Goal: Navigation & Orientation: Find specific page/section

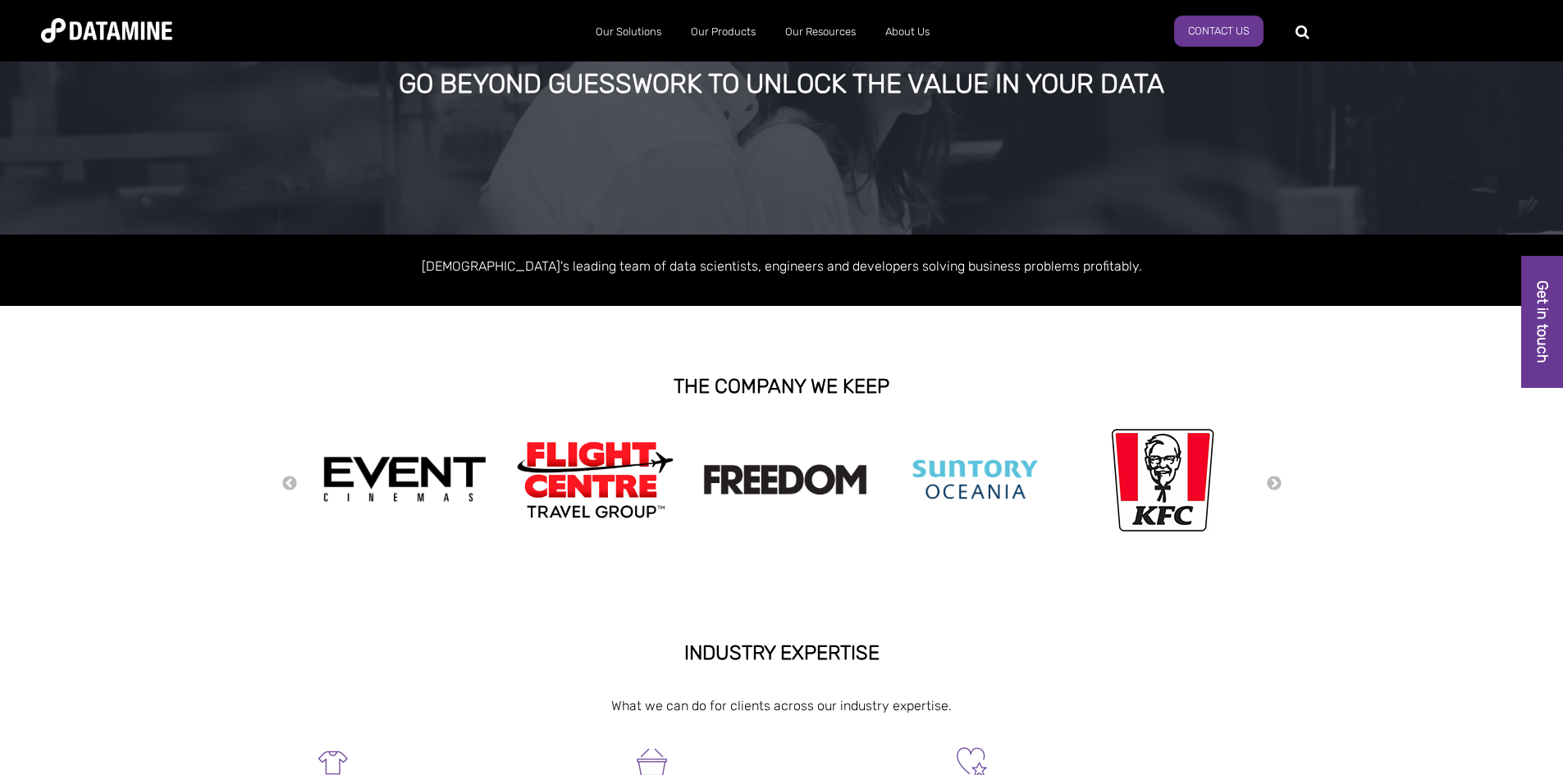
scroll to position [82, 0]
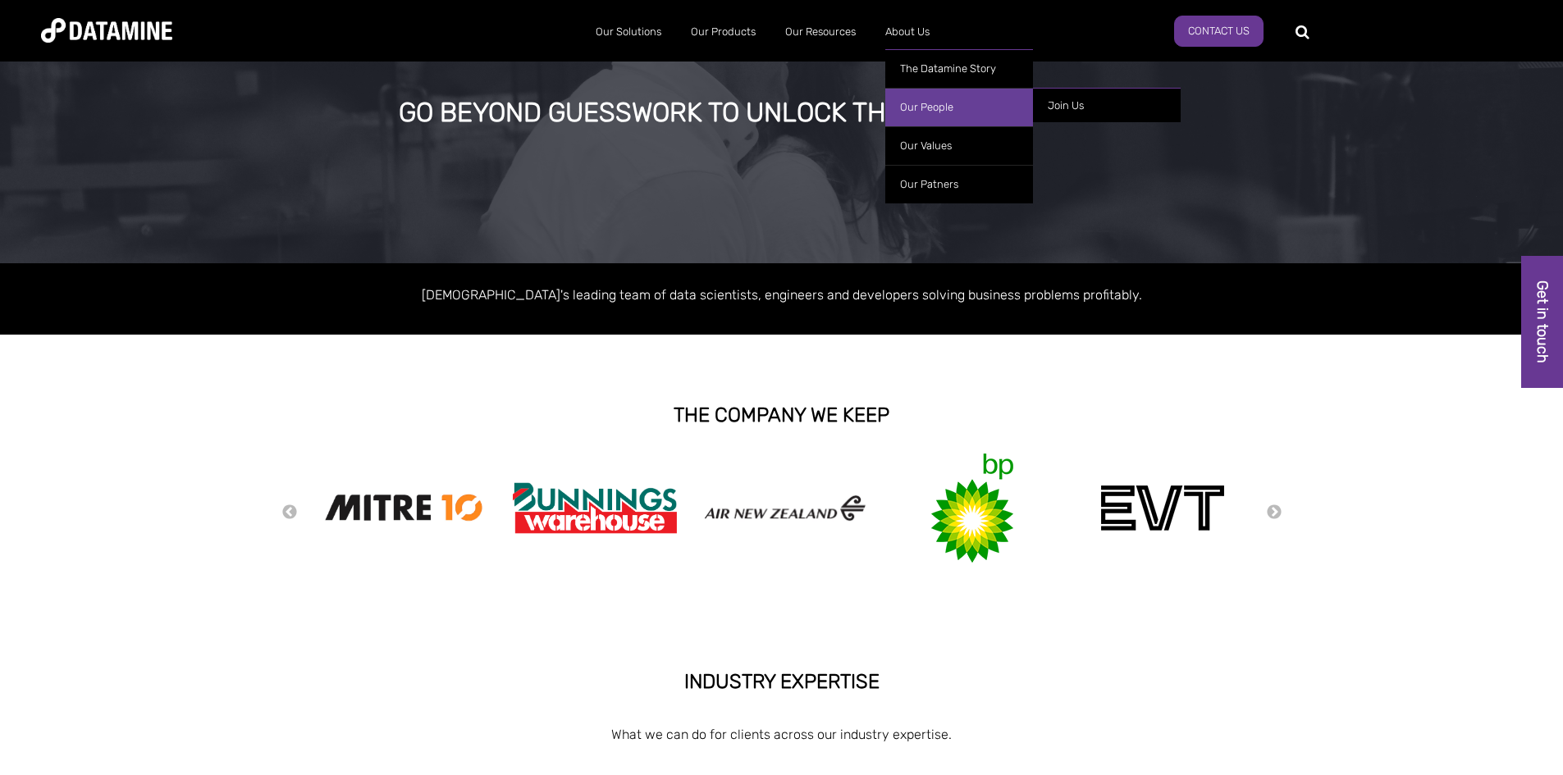
click at [934, 110] on link "Our People" at bounding box center [959, 107] width 148 height 39
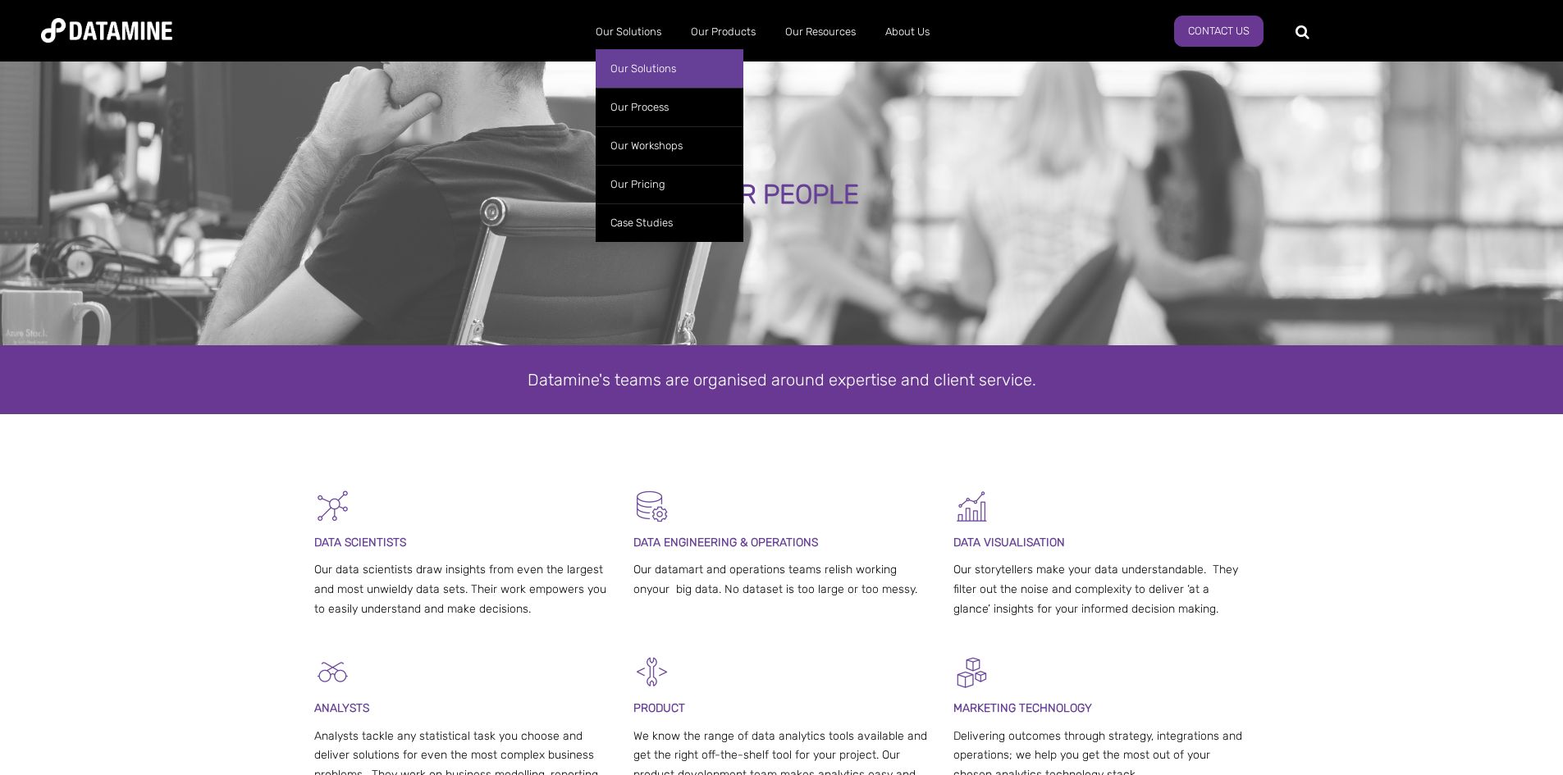
click at [651, 66] on link "Our Solutions" at bounding box center [670, 68] width 148 height 39
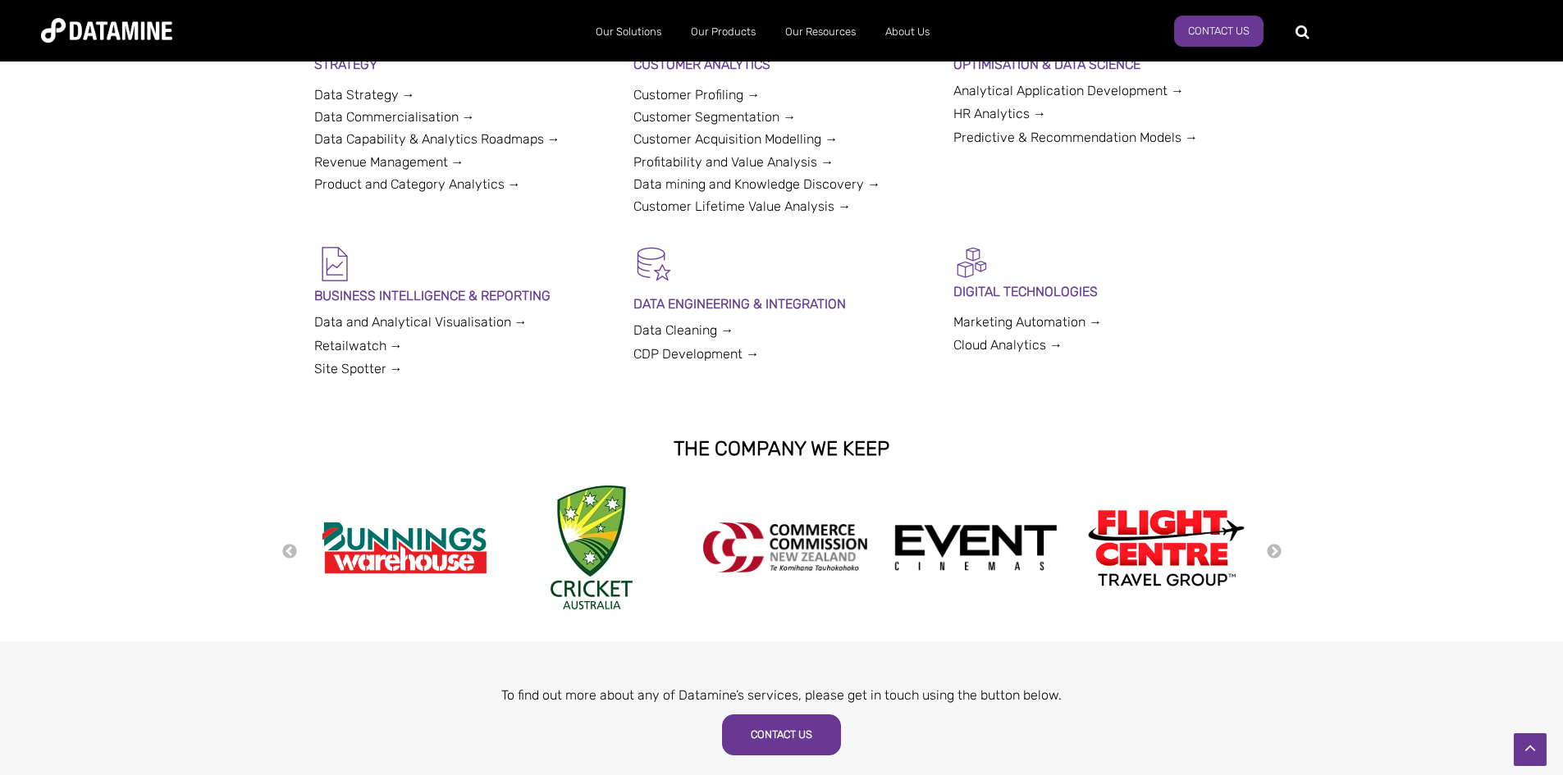
scroll to position [574, 0]
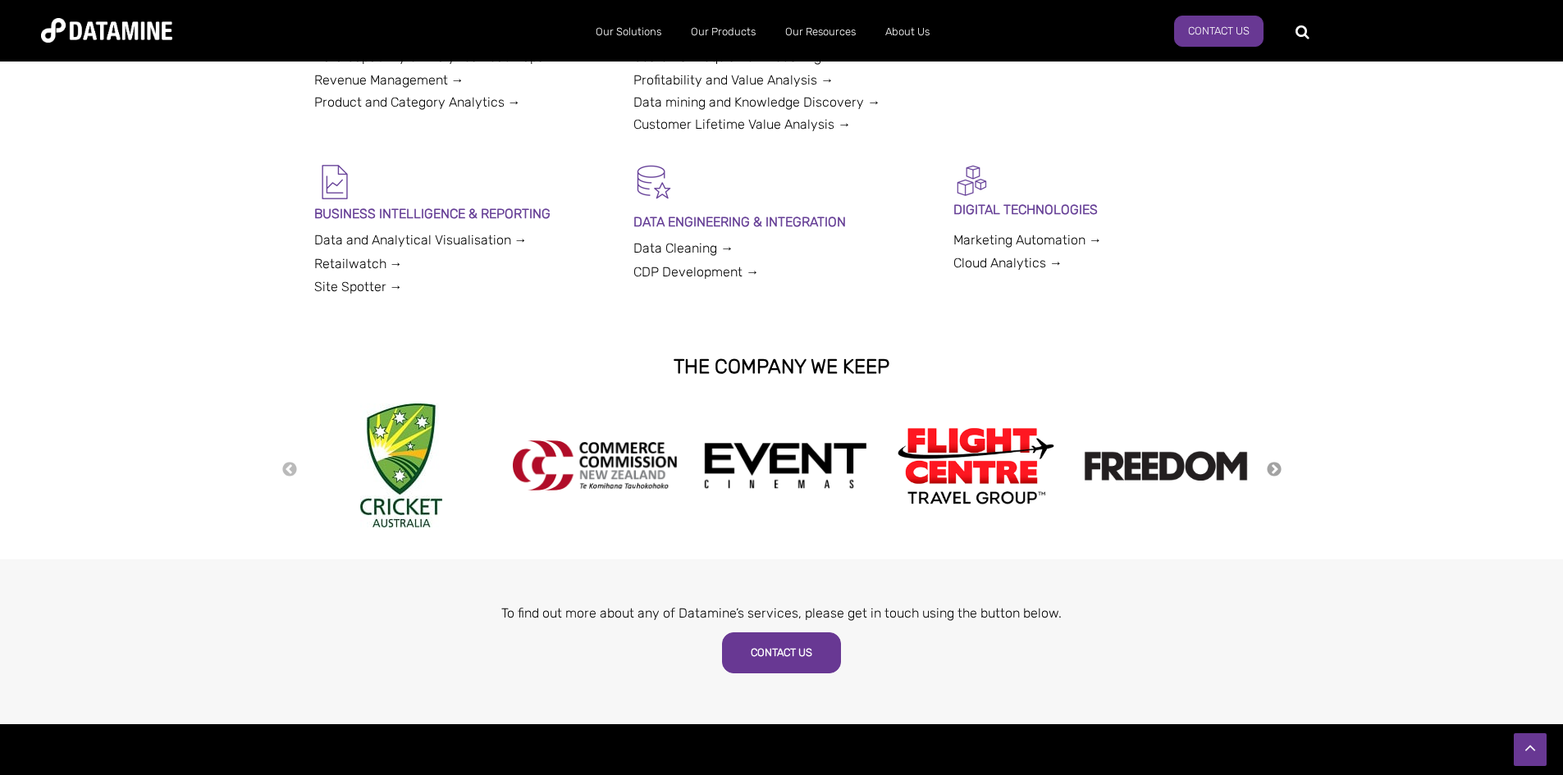
click at [1278, 469] on button "Next" at bounding box center [1274, 470] width 16 height 18
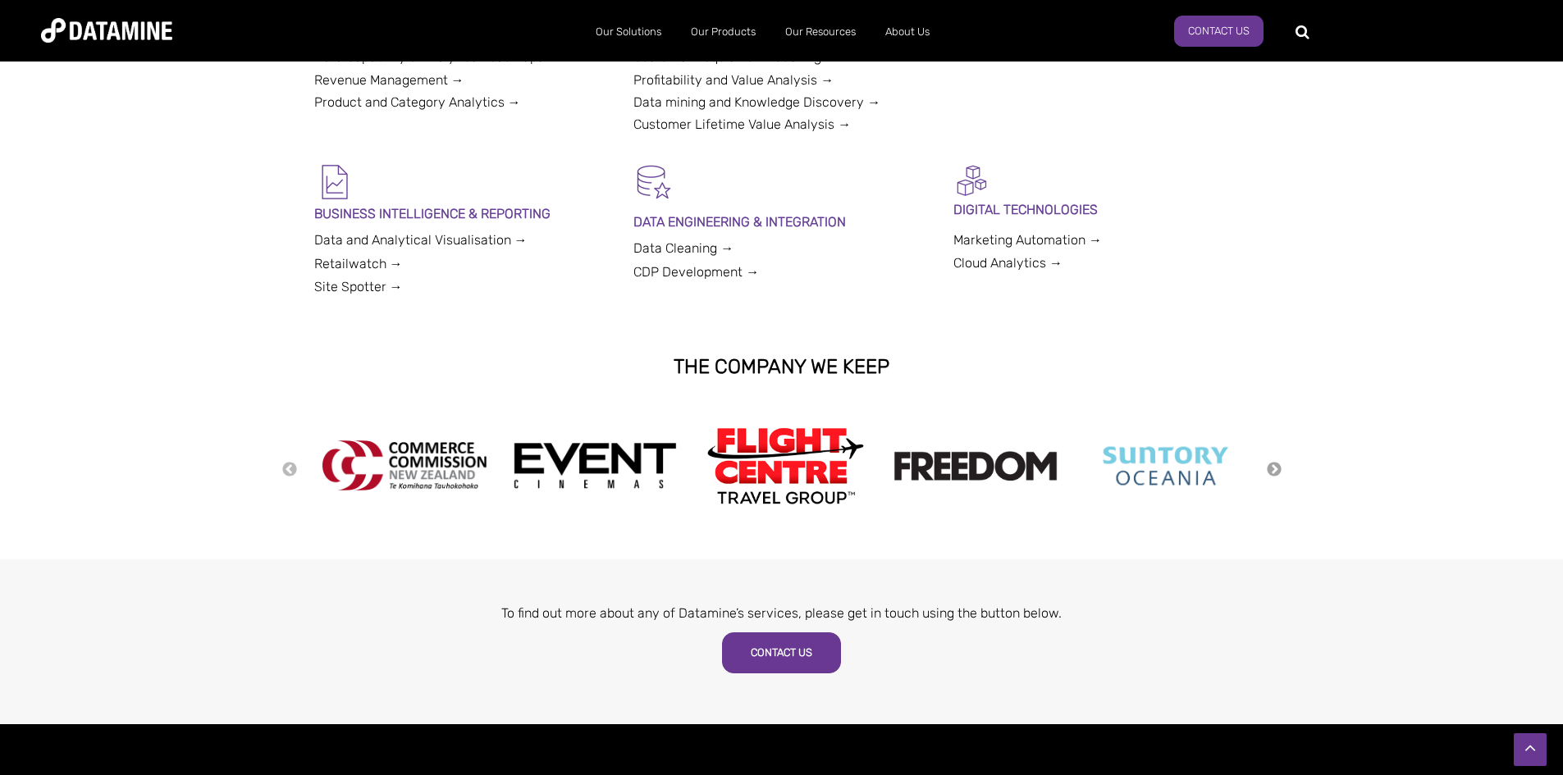
click at [1278, 469] on button "Next" at bounding box center [1274, 470] width 16 height 18
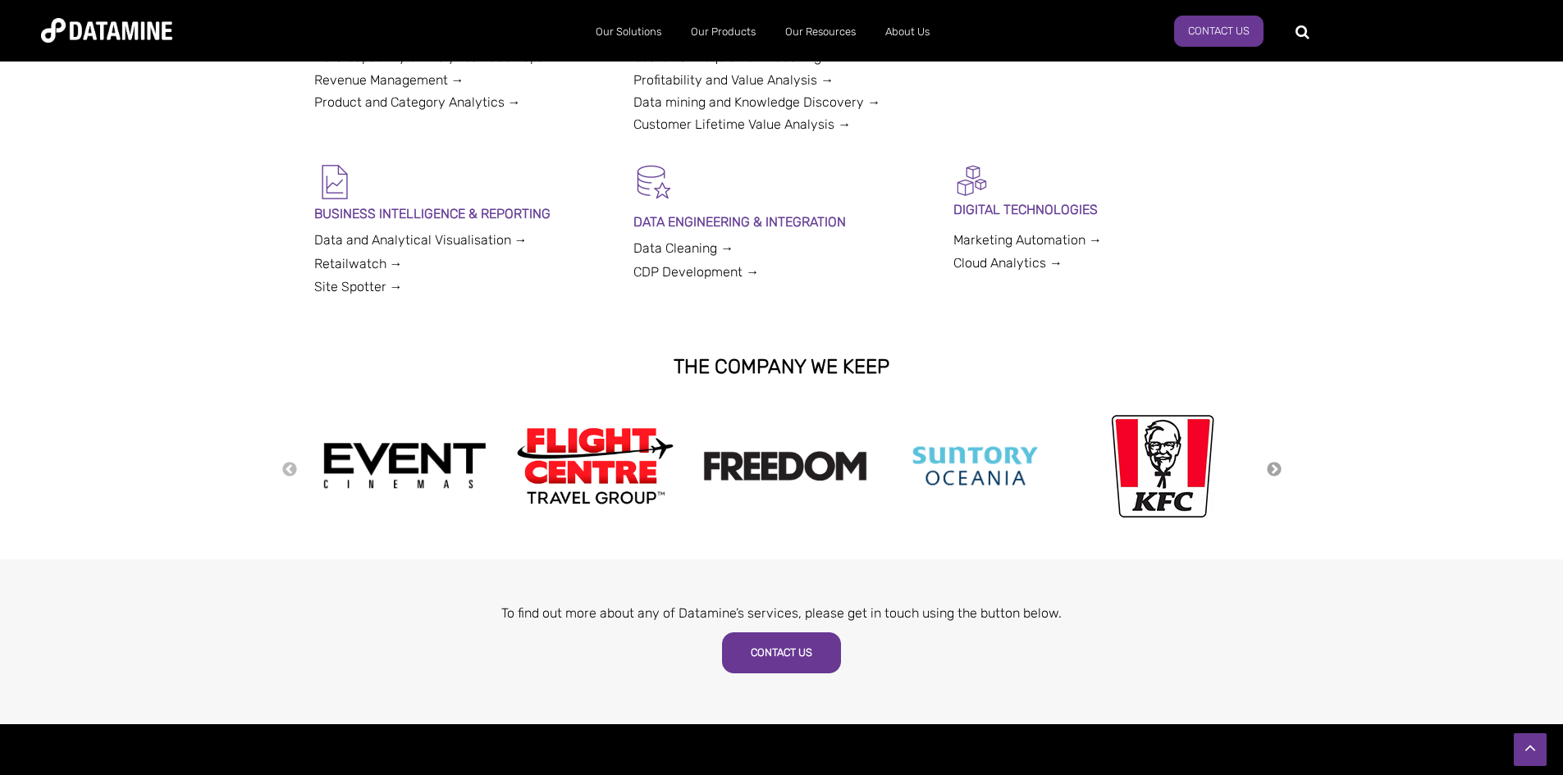
click at [1278, 469] on button "Next" at bounding box center [1274, 470] width 16 height 18
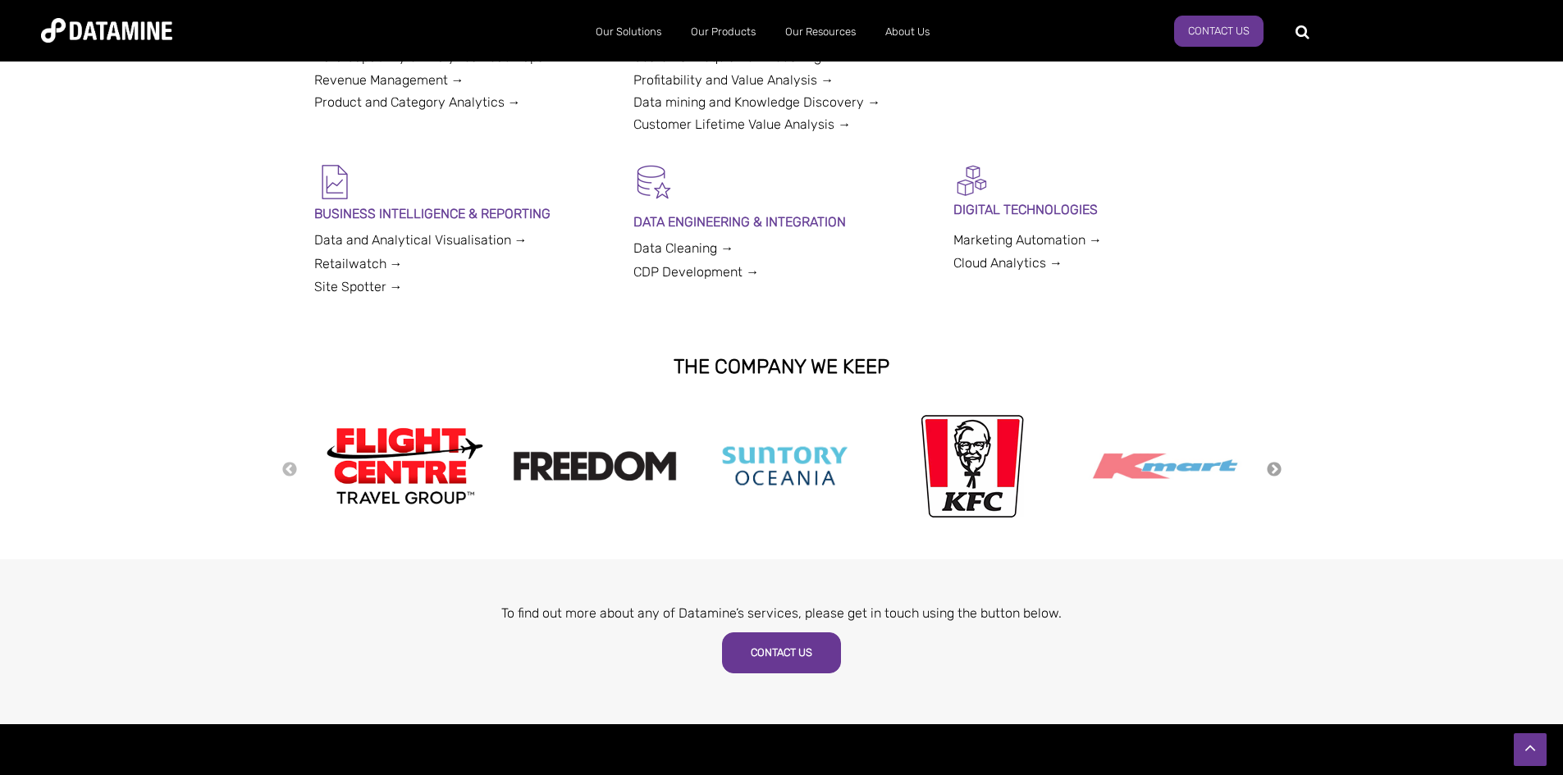
click at [1278, 469] on button "Next" at bounding box center [1274, 470] width 16 height 18
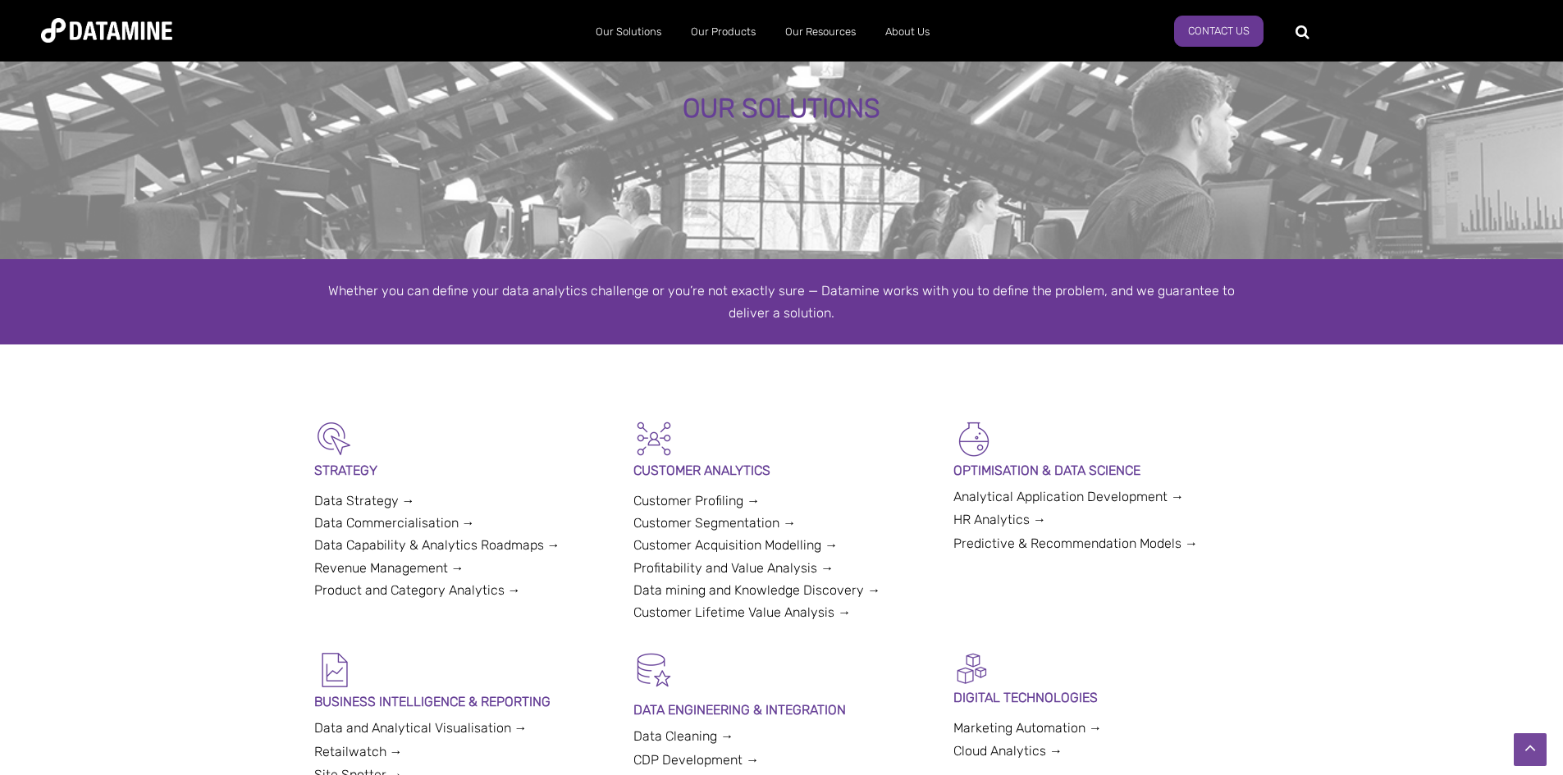
scroll to position [0, 0]
